Goal: Task Accomplishment & Management: Manage account settings

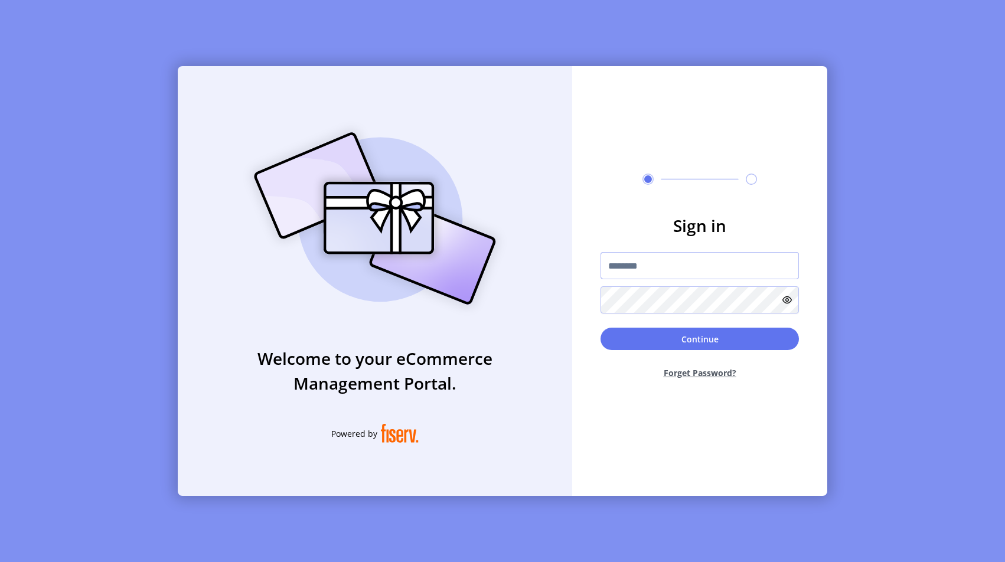
click at [628, 266] on input "text" at bounding box center [699, 265] width 198 height 27
type input "**********"
click at [709, 343] on button "Continue" at bounding box center [699, 339] width 198 height 22
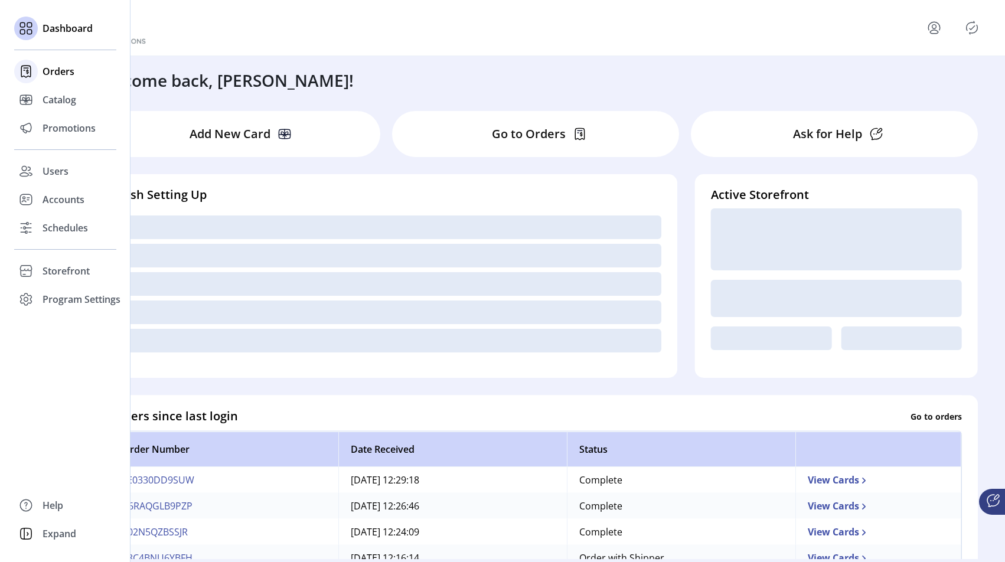
click at [51, 73] on span "Orders" at bounding box center [59, 71] width 32 height 14
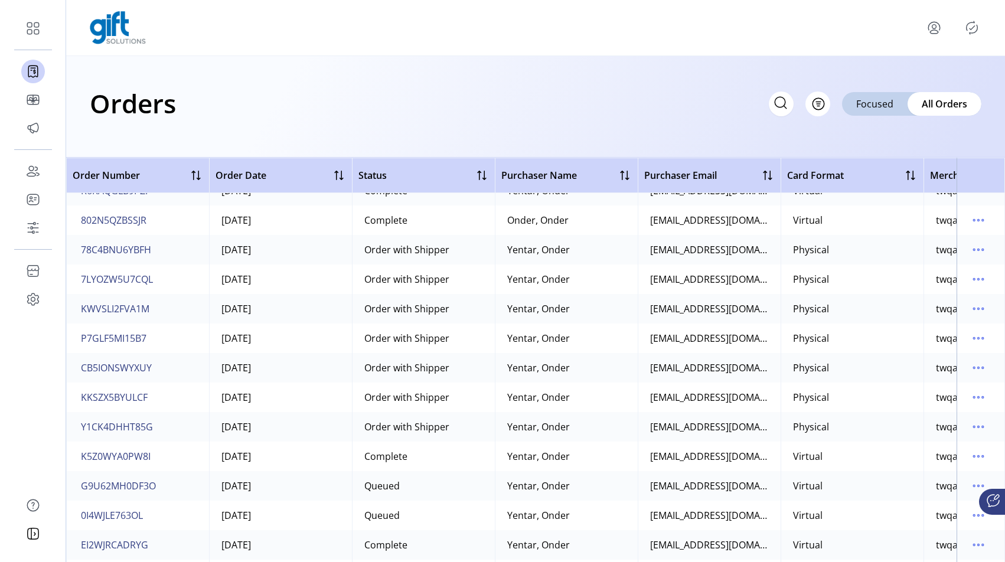
scroll to position [48, 0]
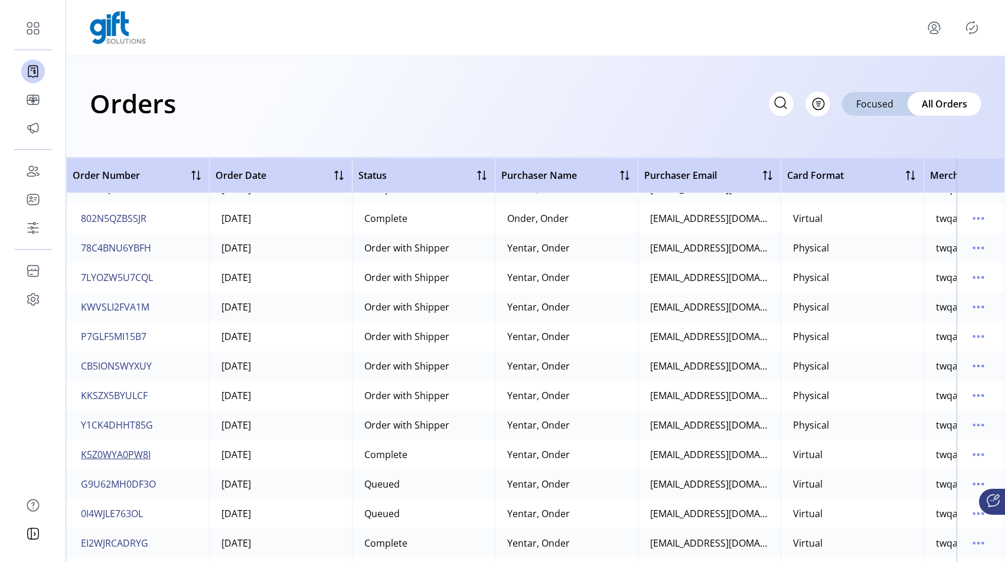
click at [135, 453] on span "K5Z0WYA0PW8I" at bounding box center [116, 455] width 70 height 14
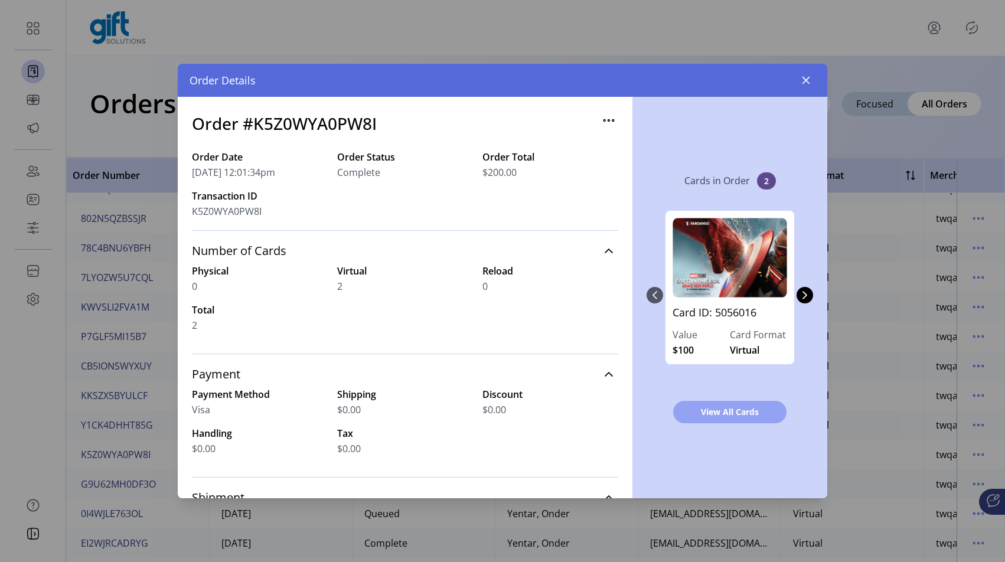
click at [722, 420] on button "View All Cards" at bounding box center [729, 412] width 113 height 22
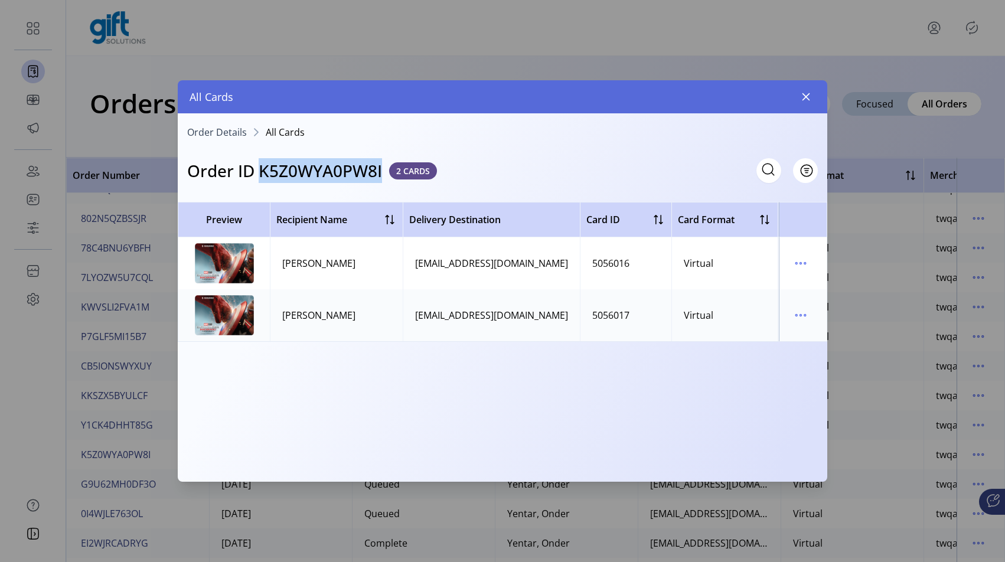
drag, startPoint x: 386, startPoint y: 171, endPoint x: 263, endPoint y: 168, distance: 122.8
click at [263, 168] on div "Order ID K5Z0WYA0PW8I 2 CARDS" at bounding box center [312, 170] width 250 height 25
copy h3 "K5Z0WYA0PW8I"
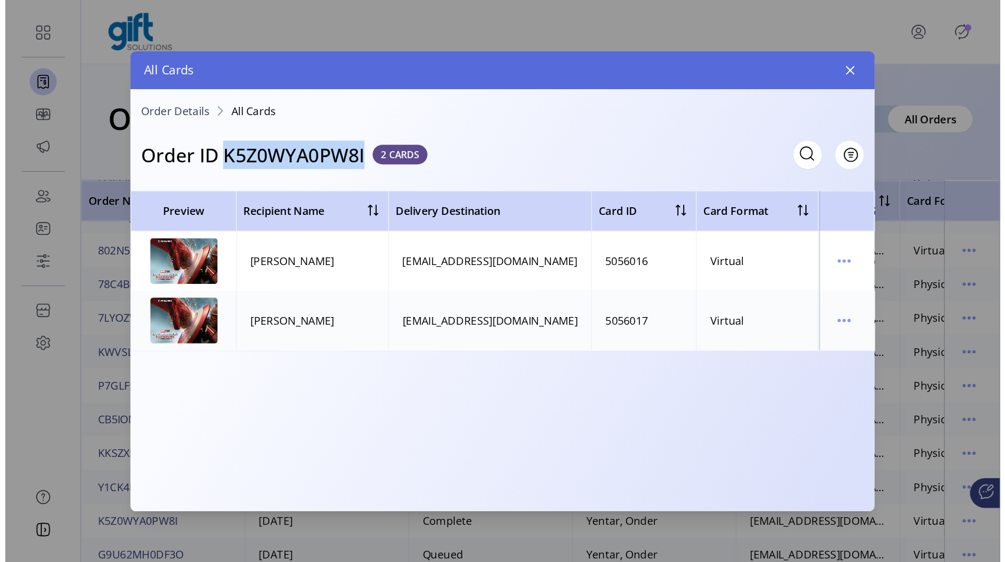
scroll to position [48, 0]
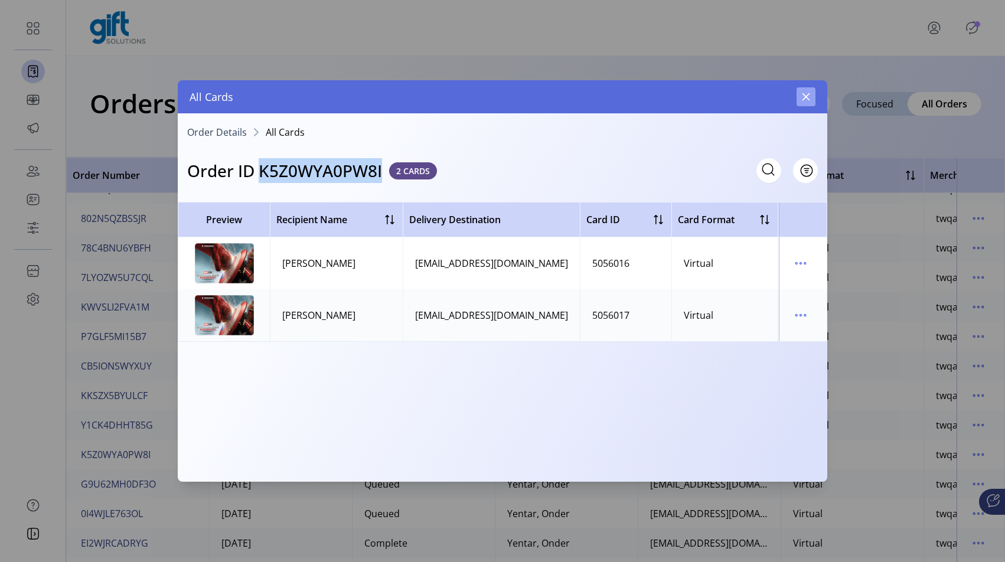
click at [801, 94] on icon "button" at bounding box center [805, 96] width 9 height 9
